Goal: Task Accomplishment & Management: Manage account settings

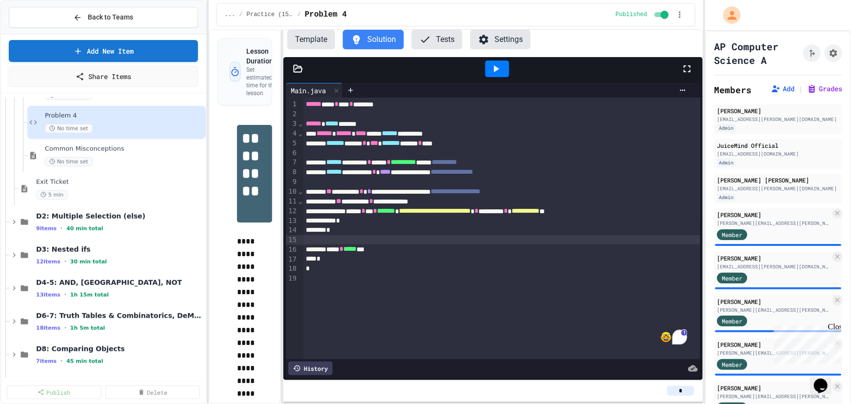
scroll to position [385, 0]
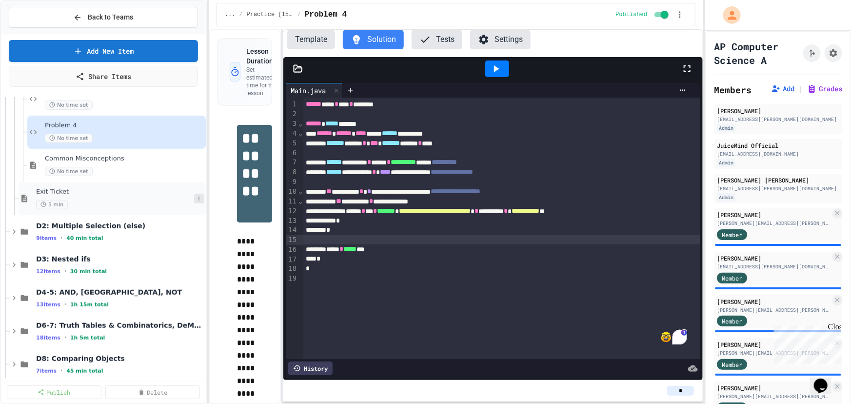
click at [196, 200] on icon at bounding box center [199, 199] width 6 height 6
click at [163, 171] on div at bounding box center [425, 202] width 851 height 404
click at [53, 192] on span "Exit Ticket" at bounding box center [115, 192] width 158 height 8
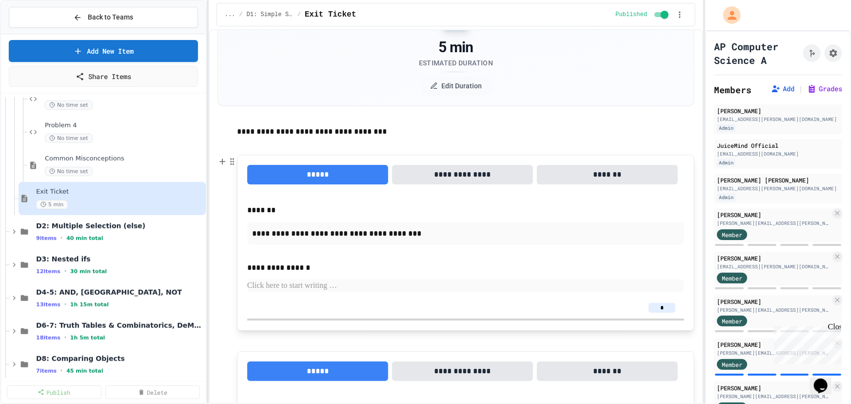
scroll to position [88, 0]
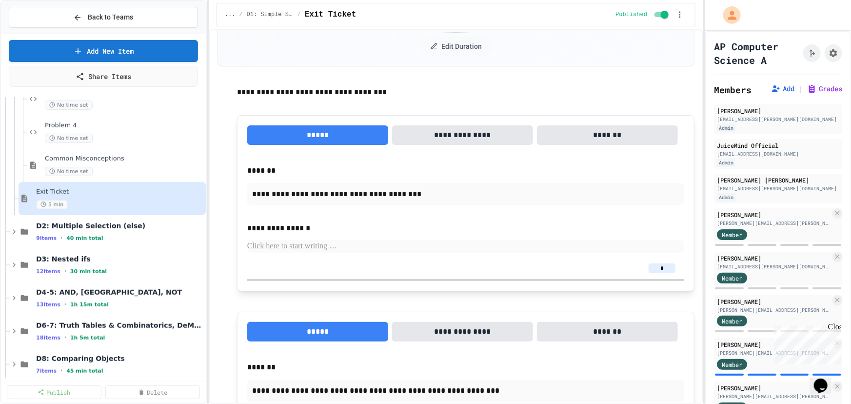
click at [467, 132] on button "**********" at bounding box center [462, 135] width 141 height 20
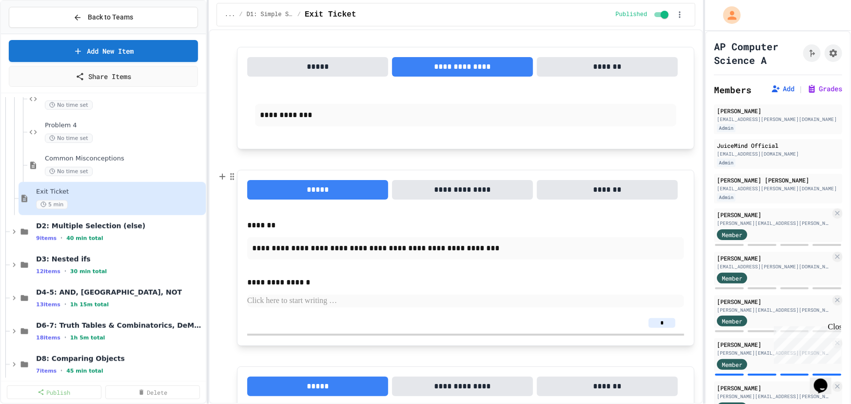
scroll to position [177, 0]
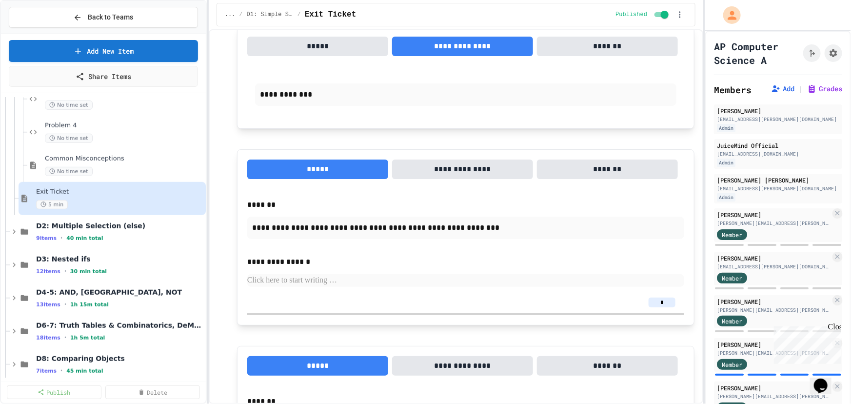
click at [451, 172] on button "**********" at bounding box center [462, 170] width 141 height 20
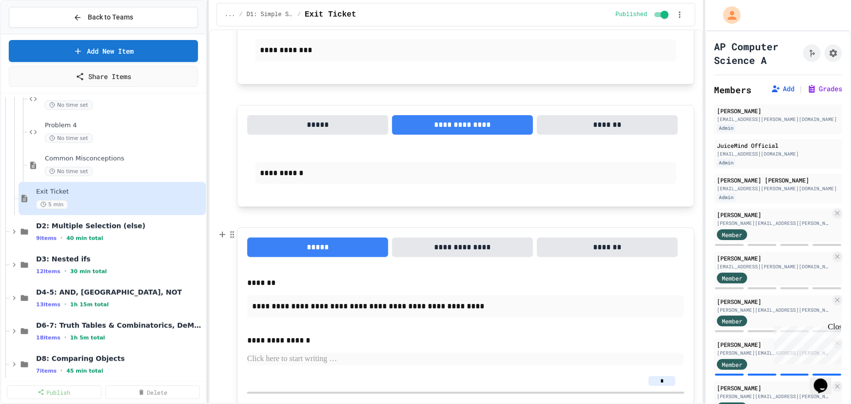
scroll to position [266, 0]
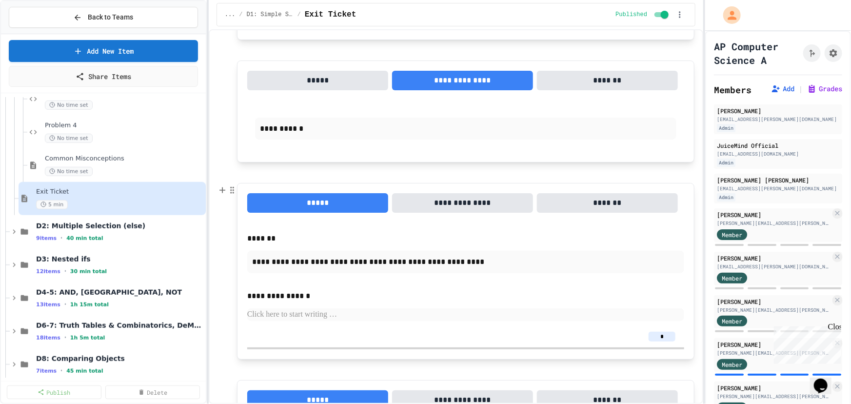
click at [448, 201] on button "**********" at bounding box center [462, 203] width 141 height 20
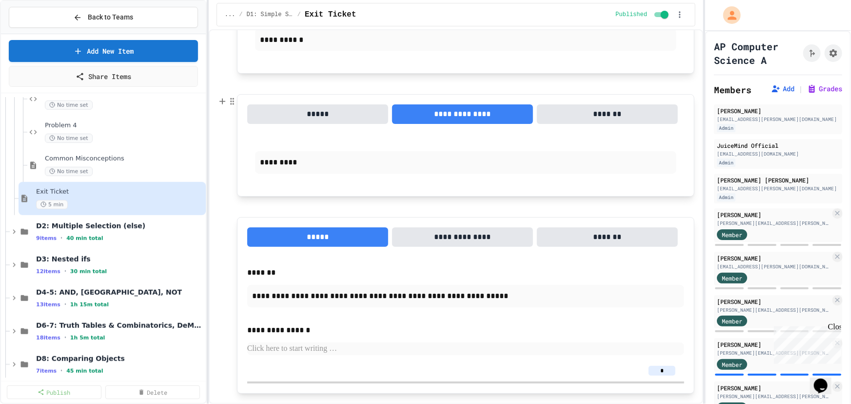
scroll to position [379, 0]
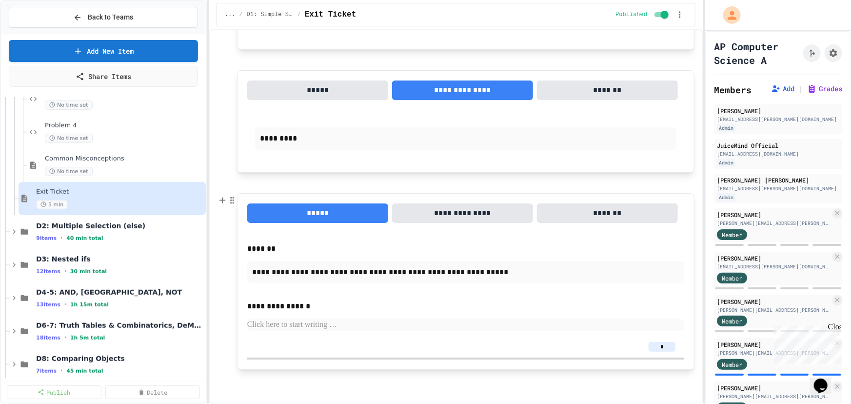
click at [435, 216] on button "**********" at bounding box center [462, 213] width 141 height 20
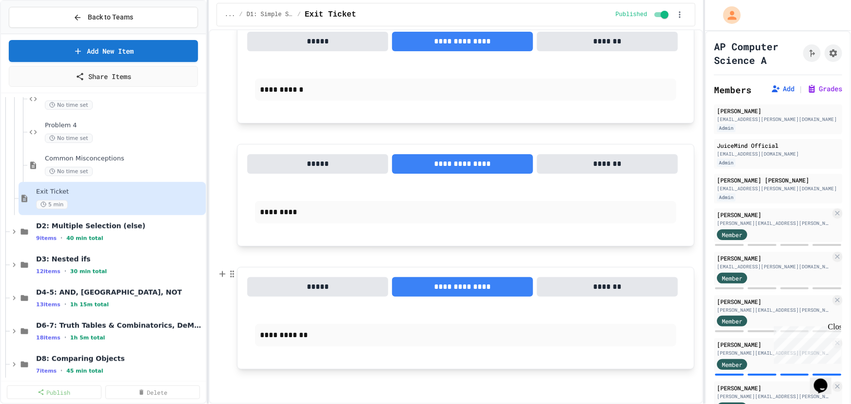
scroll to position [304, 0]
click at [14, 232] on icon at bounding box center [14, 231] width 9 height 9
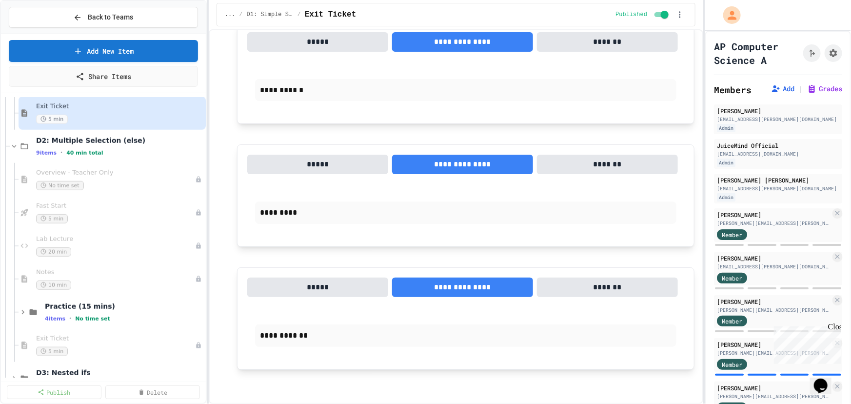
scroll to position [474, 0]
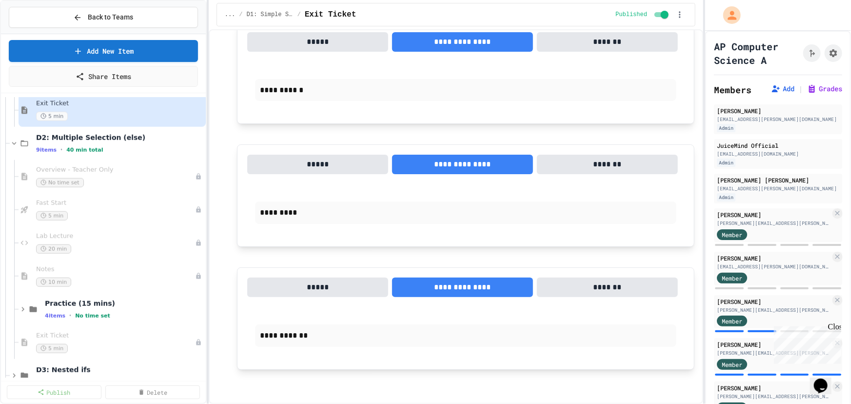
click at [0, 0] on icon at bounding box center [0, 0] width 0 height 0
click at [168, 192] on button "Publish All (9)" at bounding box center [168, 196] width 65 height 18
click at [196, 176] on icon at bounding box center [199, 177] width 6 height 6
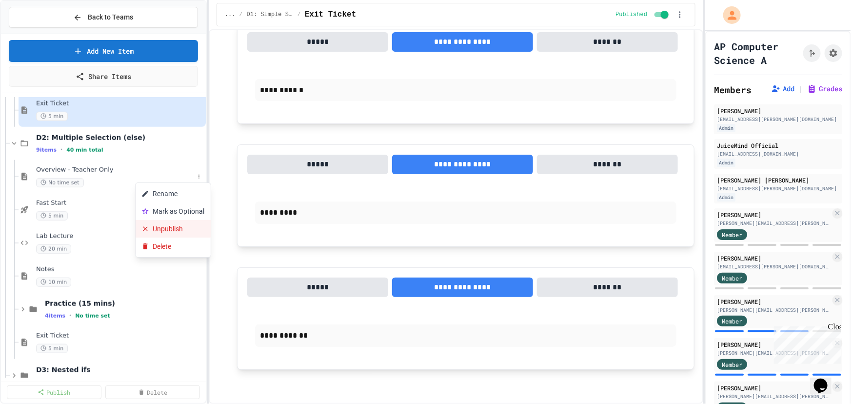
click at [178, 224] on button "Unpublish" at bounding box center [173, 229] width 75 height 18
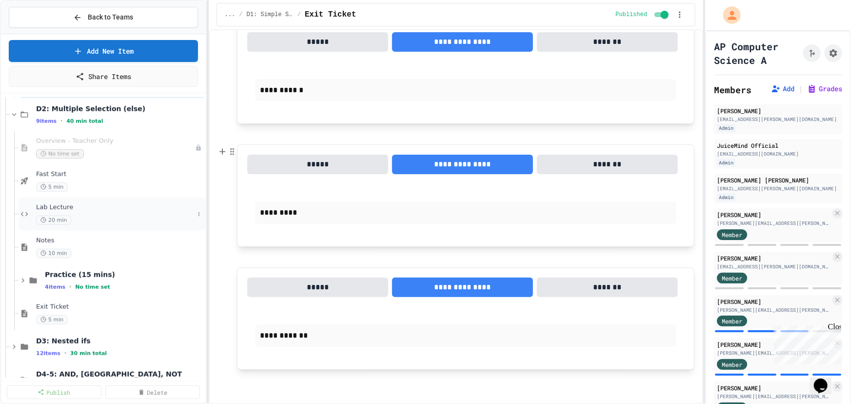
scroll to position [518, 0]
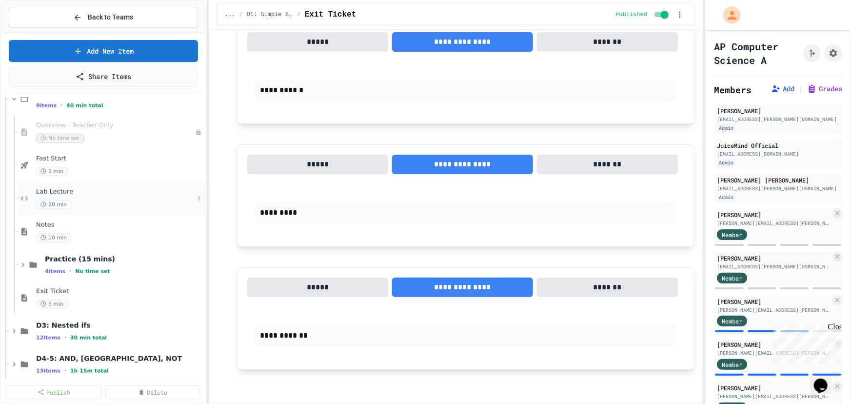
click at [90, 195] on div "Lab Lecture 20 min" at bounding box center [115, 198] width 158 height 21
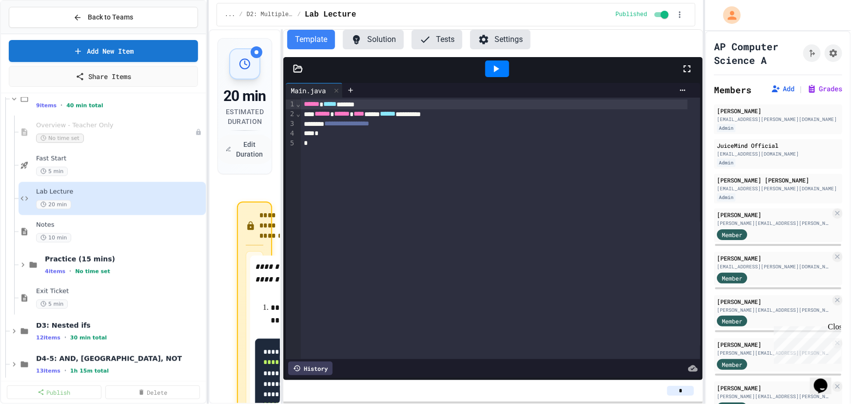
click at [98, 161] on span "Fast Start" at bounding box center [120, 159] width 168 height 8
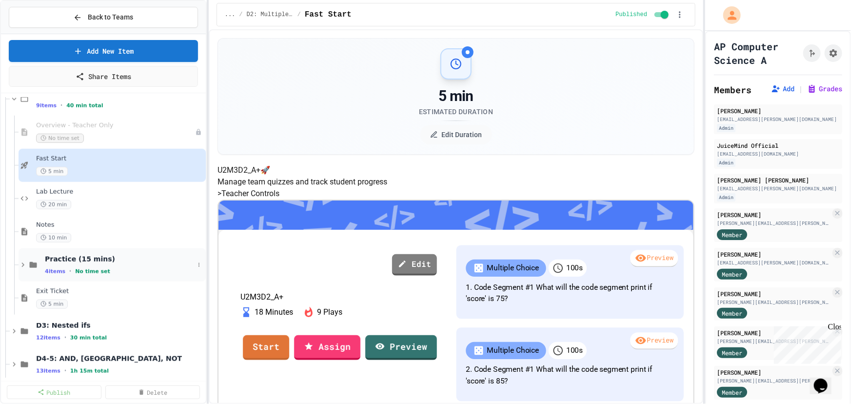
scroll to position [563, 0]
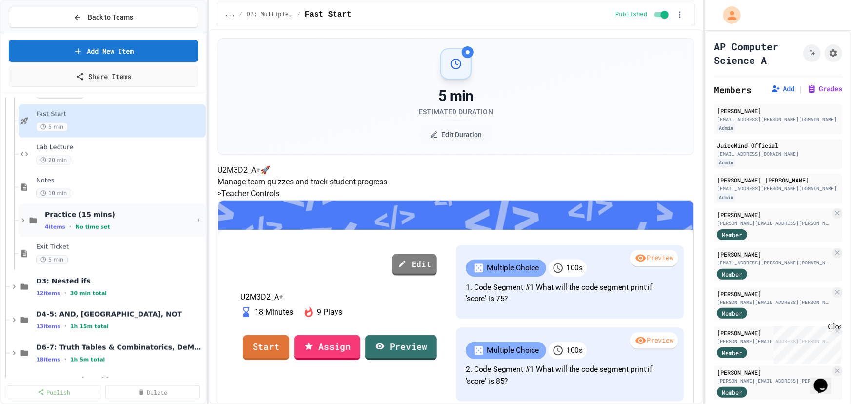
click at [22, 219] on icon at bounding box center [22, 221] width 3 height 4
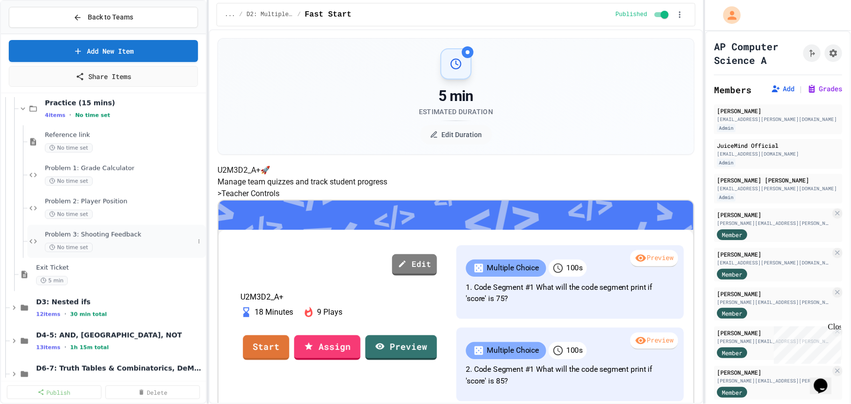
scroll to position [696, 0]
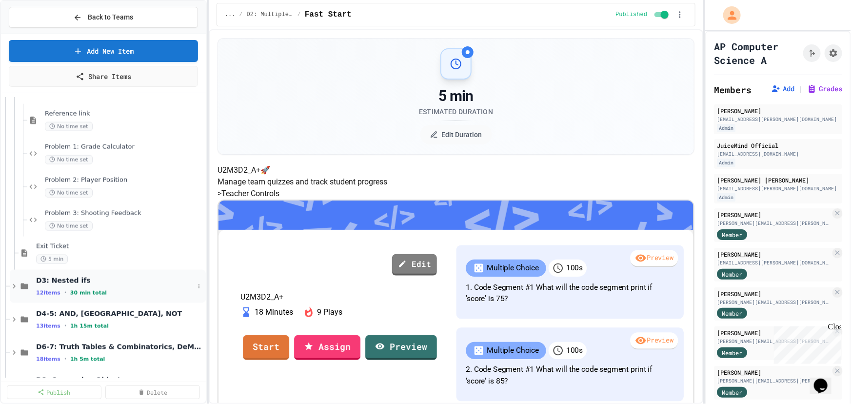
click at [10, 282] on icon at bounding box center [14, 286] width 9 height 9
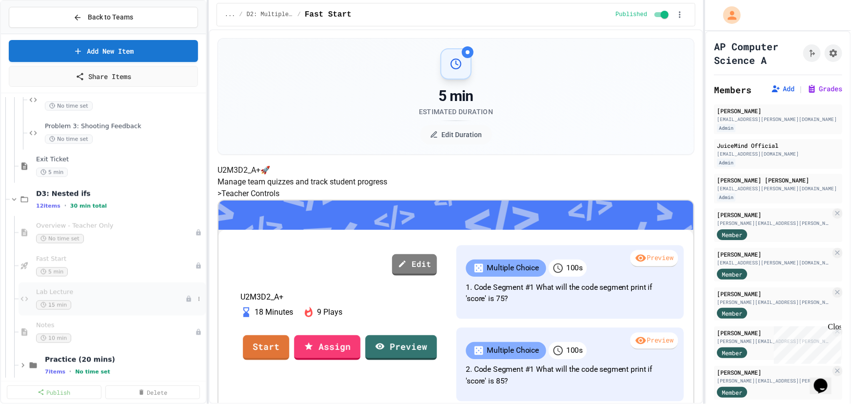
scroll to position [784, 0]
click at [196, 196] on icon at bounding box center [199, 198] width 6 height 6
click at [169, 249] on button "Publish All (12)" at bounding box center [170, 250] width 69 height 18
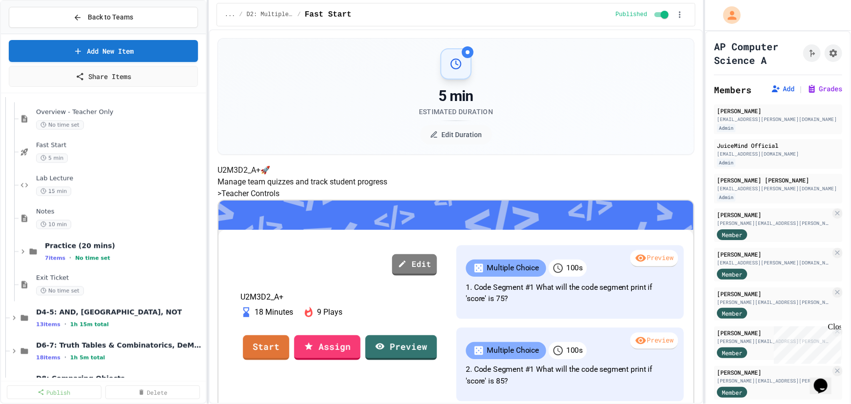
scroll to position [917, 0]
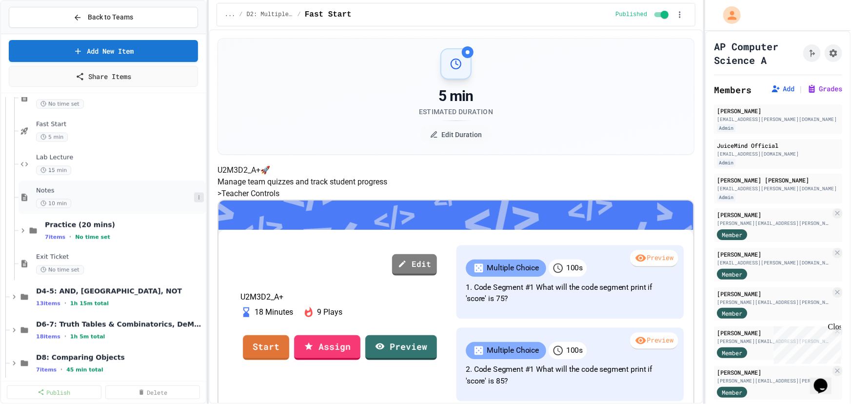
click at [196, 195] on icon at bounding box center [199, 198] width 6 height 6
click at [101, 198] on div at bounding box center [425, 202] width 851 height 404
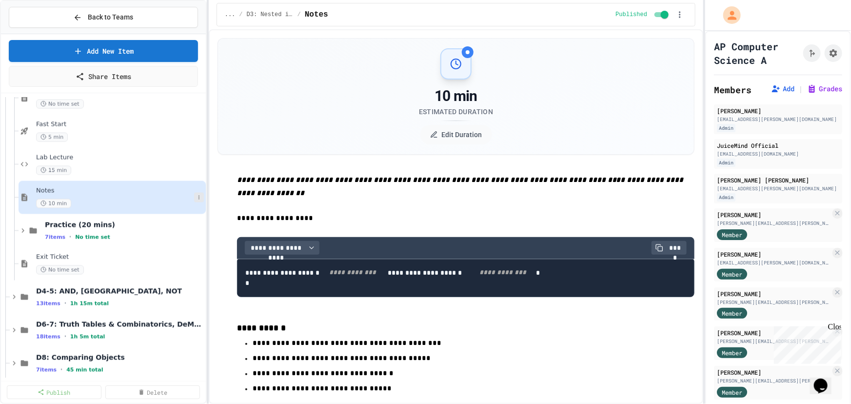
click at [196, 200] on icon at bounding box center [199, 198] width 6 height 6
click at [154, 160] on div at bounding box center [425, 202] width 851 height 404
click at [23, 231] on icon at bounding box center [23, 230] width 9 height 9
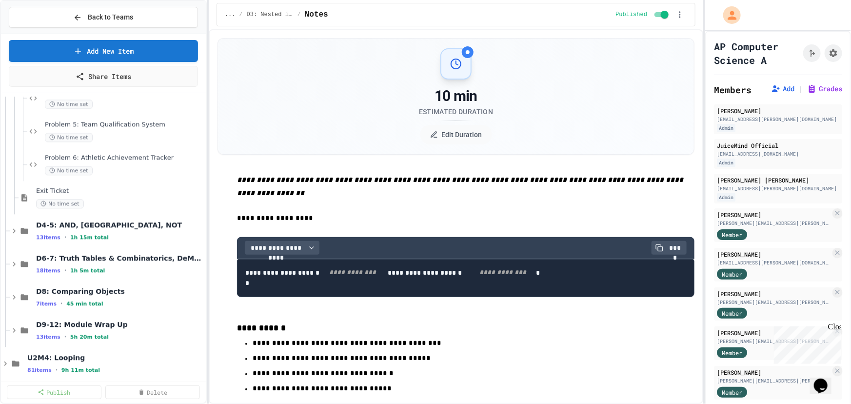
scroll to position [1228, 0]
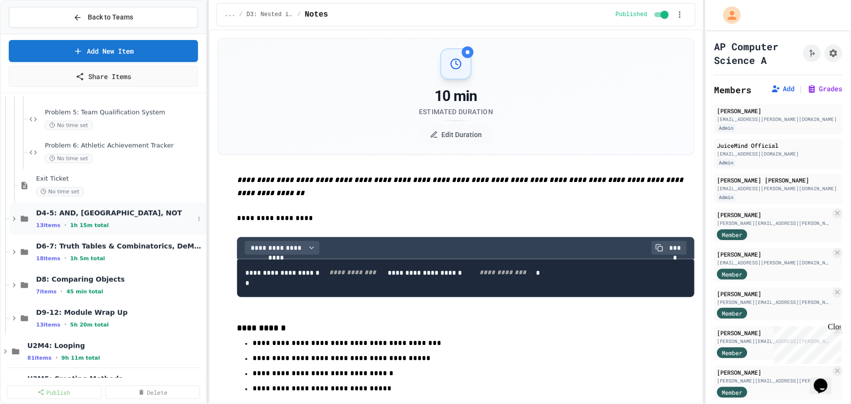
click at [13, 218] on icon at bounding box center [14, 218] width 9 height 9
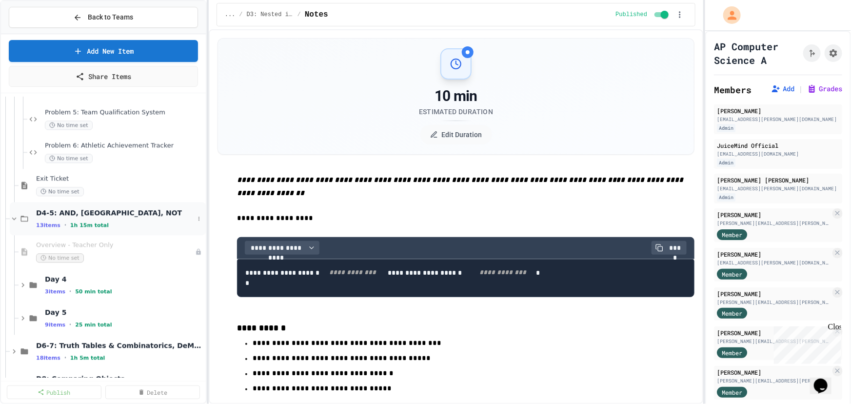
click at [197, 217] on div "D4-5: AND, [GEOGRAPHIC_DATA], NOT 13 items • 1h 15m total" at bounding box center [108, 218] width 196 height 33
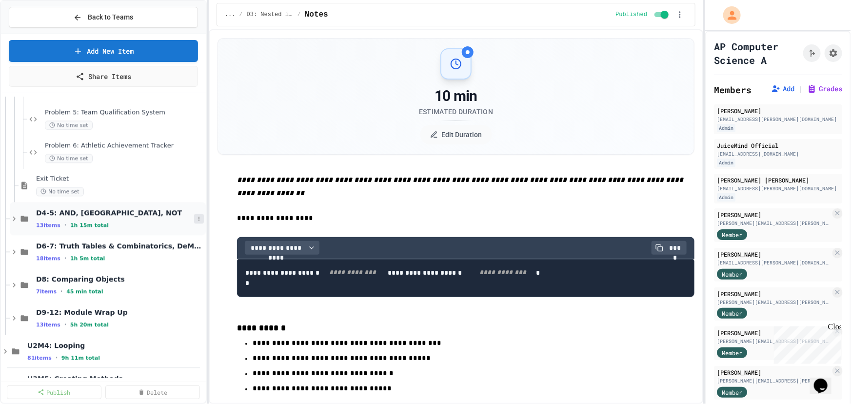
click at [196, 218] on icon at bounding box center [199, 219] width 6 height 6
click at [176, 273] on button "Publish All (13)" at bounding box center [170, 271] width 69 height 18
click at [13, 217] on icon at bounding box center [14, 218] width 9 height 9
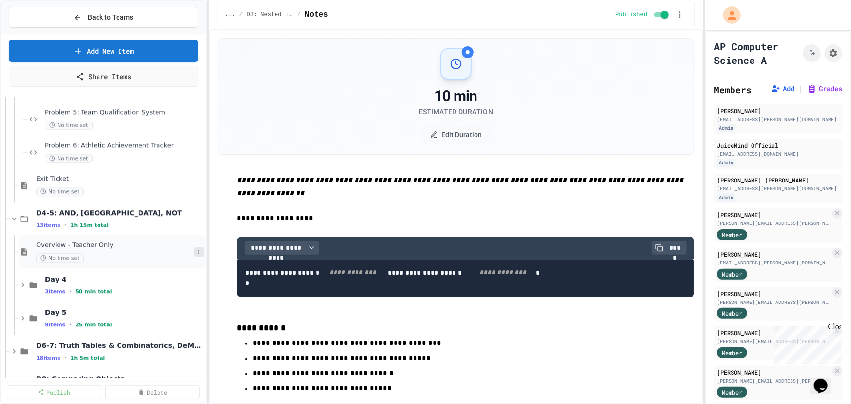
click at [196, 251] on icon at bounding box center [199, 252] width 6 height 6
click at [182, 300] on button "Unpublish" at bounding box center [173, 305] width 75 height 18
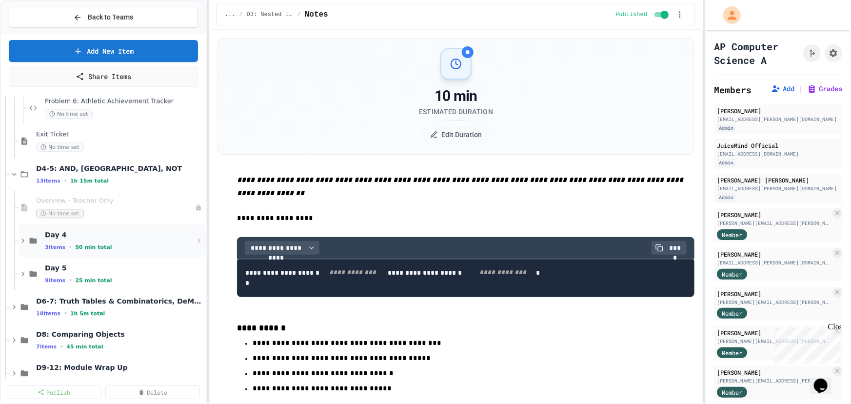
click at [22, 241] on icon at bounding box center [23, 240] width 9 height 9
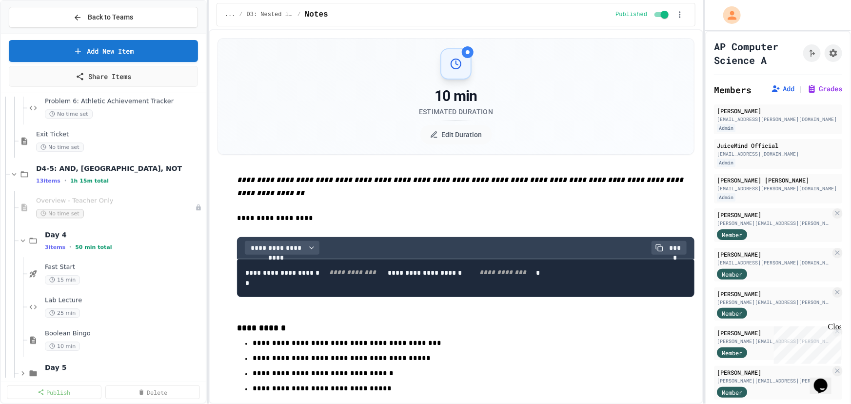
click at [22, 241] on icon at bounding box center [23, 240] width 9 height 9
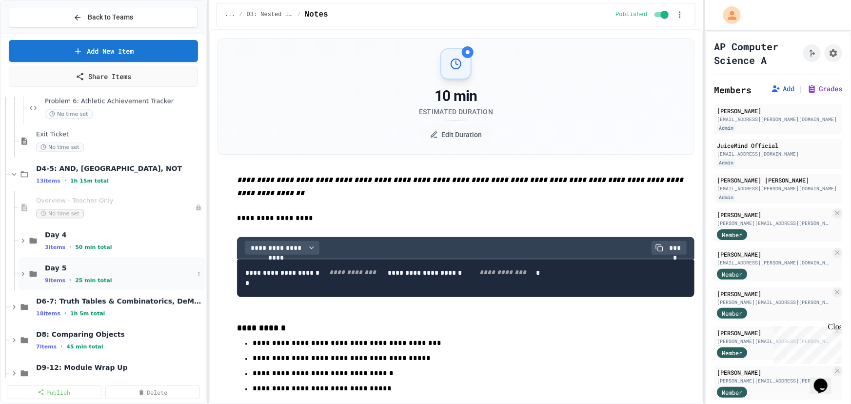
click at [24, 273] on icon at bounding box center [23, 273] width 9 height 9
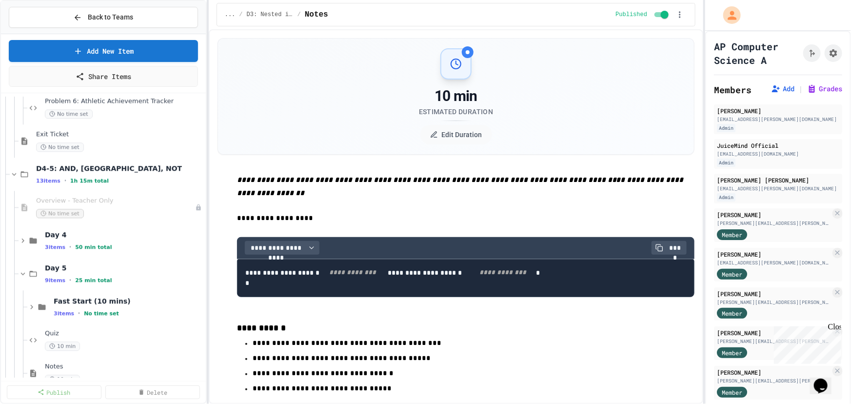
click at [24, 273] on icon at bounding box center [23, 273] width 9 height 9
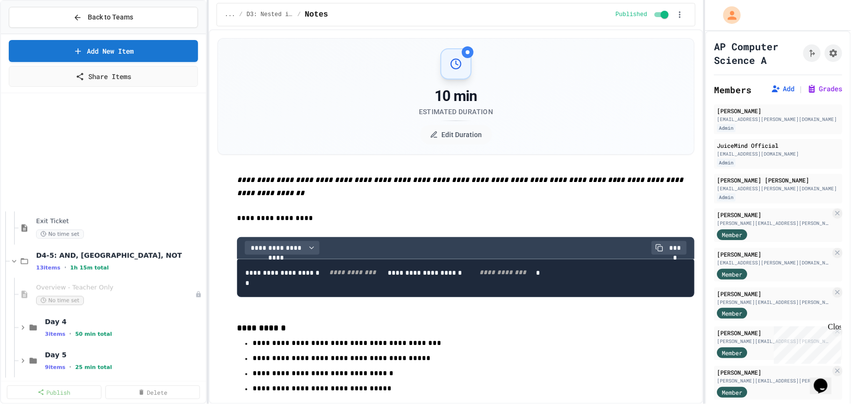
scroll to position [1184, 0]
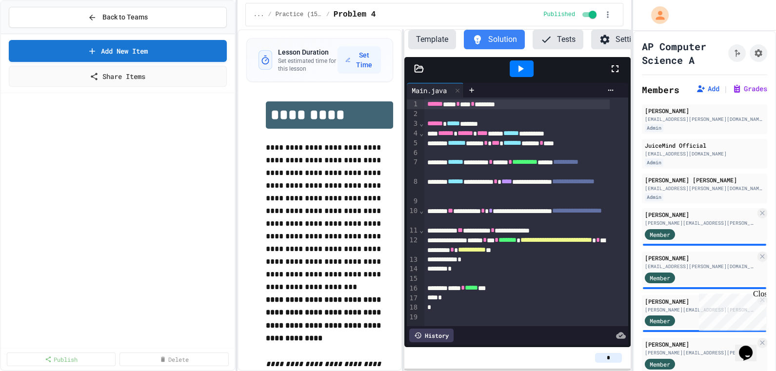
scroll to position [17, 0]
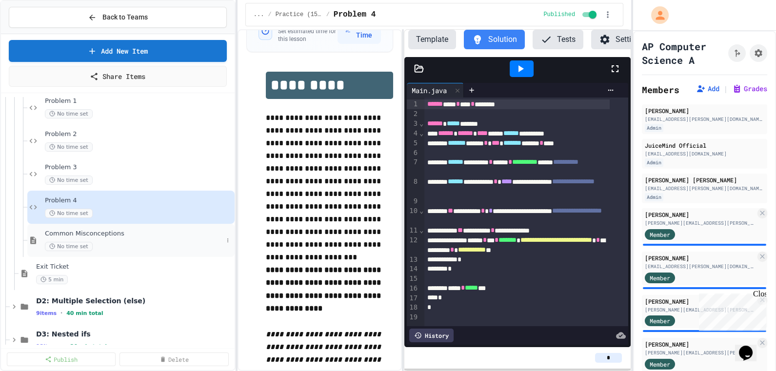
click at [88, 235] on span "Common Misconceptions" at bounding box center [134, 234] width 178 height 8
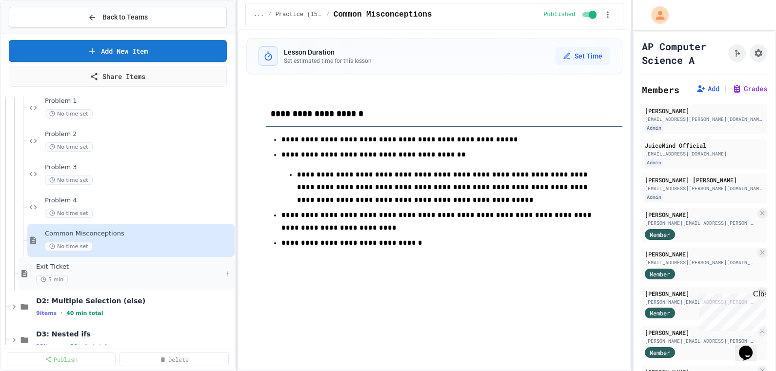
scroll to position [355, 0]
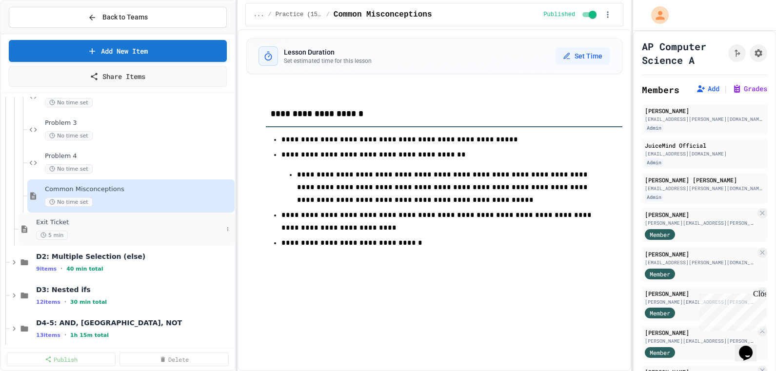
click at [48, 222] on span "Exit Ticket" at bounding box center [129, 223] width 187 height 8
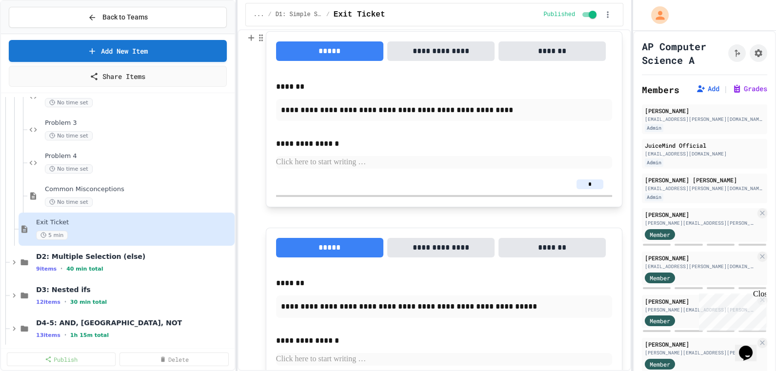
scroll to position [576, 0]
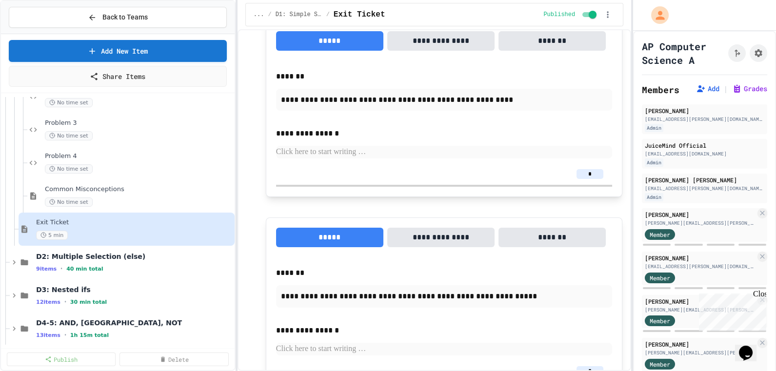
click at [432, 39] on button "**********" at bounding box center [440, 41] width 107 height 20
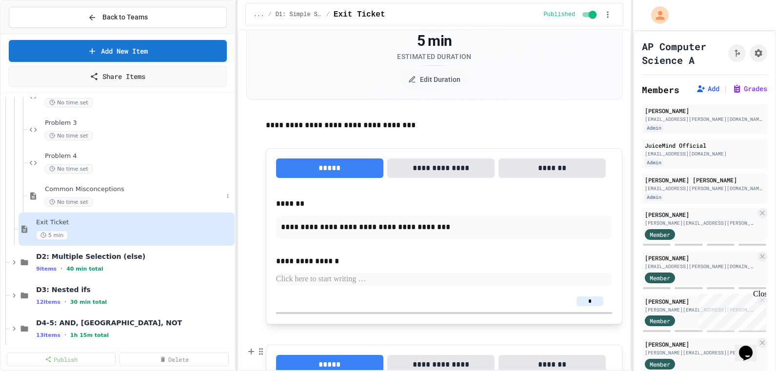
scroll to position [49, 0]
